Goal: Transaction & Acquisition: Obtain resource

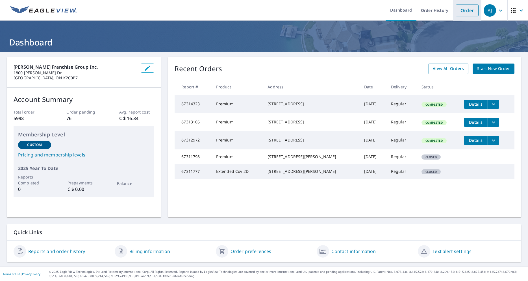
click at [469, 13] on link "Order" at bounding box center [466, 11] width 23 height 12
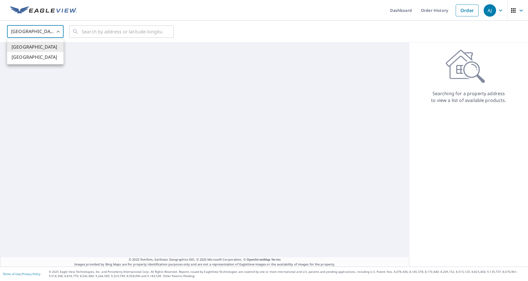
click at [43, 30] on body "[PERSON_NAME] [PERSON_NAME] Dashboard Order History Order AJ United States [GEO…" at bounding box center [264, 140] width 528 height 281
click at [43, 54] on li "[GEOGRAPHIC_DATA]" at bounding box center [35, 57] width 56 height 10
type input "CA"
click at [89, 30] on input "text" at bounding box center [122, 32] width 80 height 16
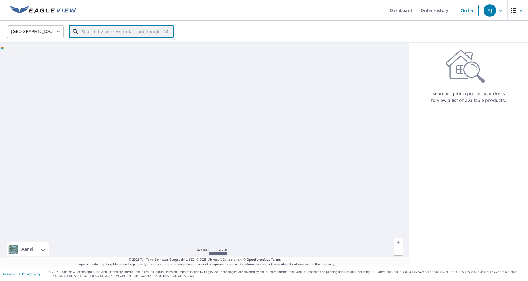
paste input "[STREET_ADDRESS]"
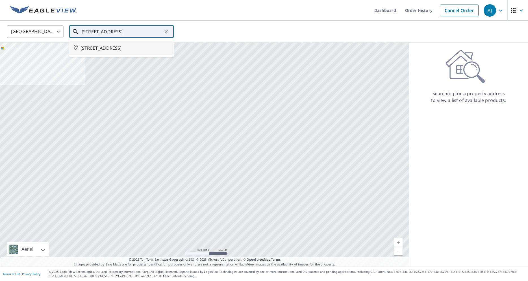
click at [114, 47] on span "[STREET_ADDRESS]" at bounding box center [124, 48] width 89 height 7
type input "[STREET_ADDRESS]"
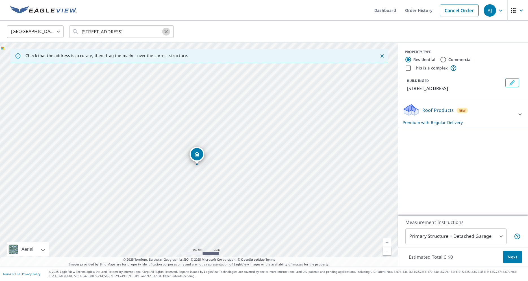
click at [165, 30] on icon "Clear" at bounding box center [165, 31] width 3 height 3
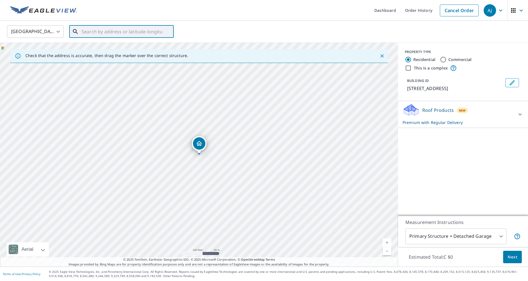
paste input "[STREET_ADDRESS]"
click at [129, 52] on p "Winchester, ON K0C" at bounding box center [124, 54] width 89 height 6
type input "[STREET_ADDRESS]"
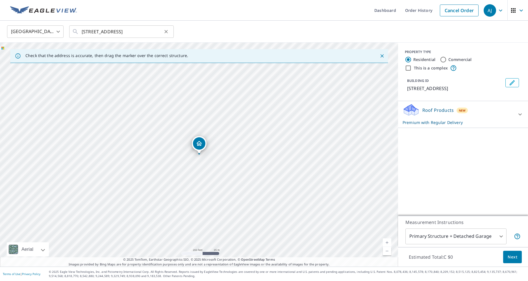
click at [168, 34] on icon "Clear" at bounding box center [166, 32] width 6 height 6
paste input "[STREET_ADDRESS]"
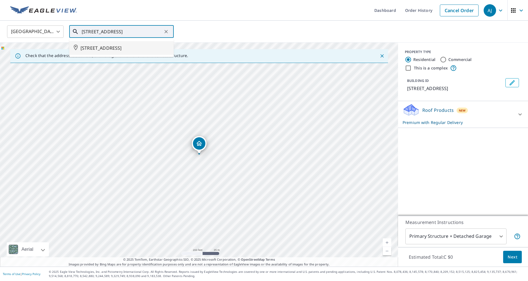
click at [127, 47] on span "[STREET_ADDRESS]" at bounding box center [124, 48] width 89 height 7
type input "[STREET_ADDRESS]"
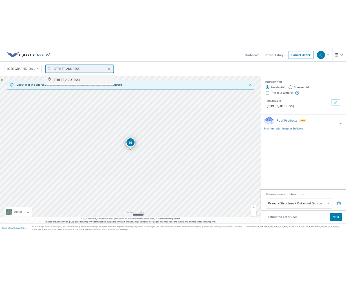
scroll to position [0, 8]
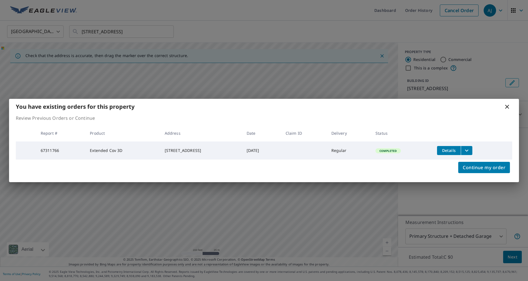
click at [466, 150] on button "filesDropdownBtn-67311766" at bounding box center [467, 150] width 12 height 9
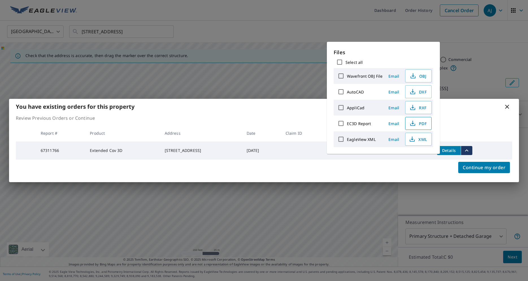
click at [416, 123] on span "PDF" at bounding box center [418, 123] width 18 height 7
drag, startPoint x: 292, startPoint y: 18, endPoint x: 282, endPoint y: 0, distance: 20.1
click at [291, 17] on div "You have existing orders for this property Review Previous Orders or Continue R…" at bounding box center [264, 140] width 528 height 281
